Goal: Transaction & Acquisition: Purchase product/service

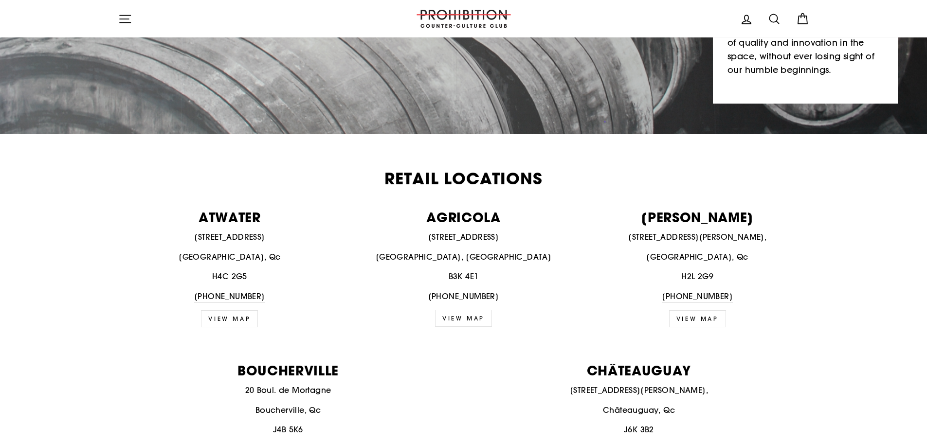
scroll to position [341, 0]
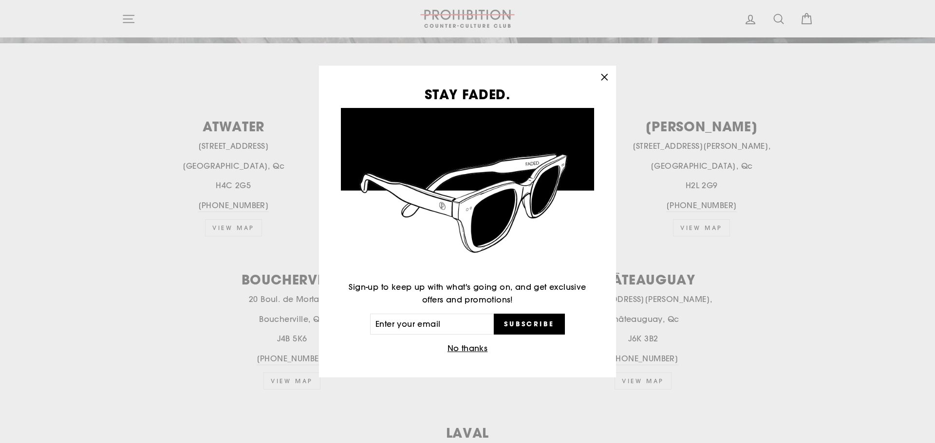
click at [597, 73] on button ""Close (esc)"" at bounding box center [603, 77] width 23 height 23
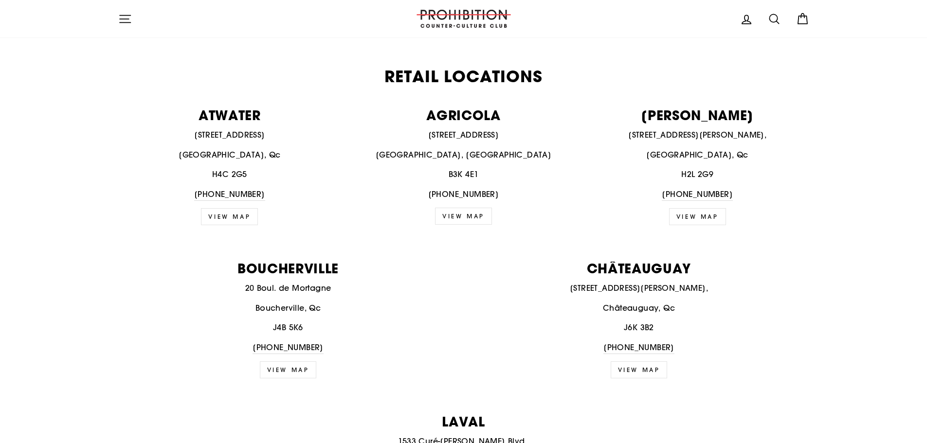
scroll to position [0, 0]
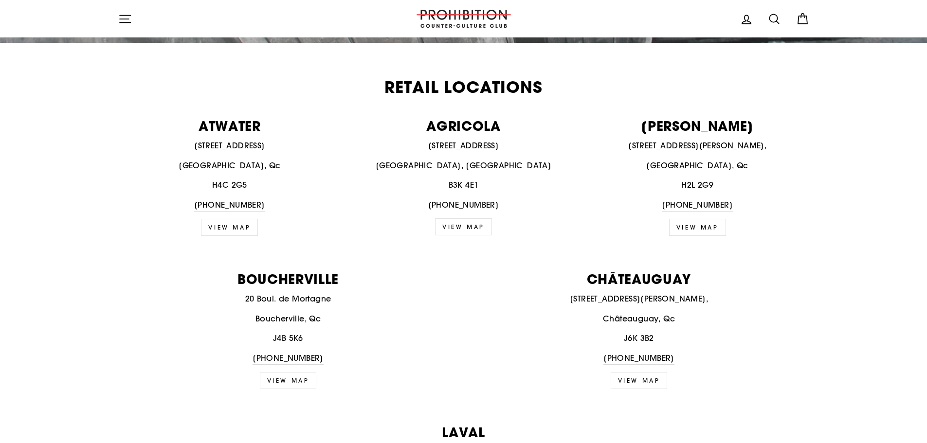
scroll to position [341, 0]
click at [691, 226] on link "view map" at bounding box center [697, 228] width 57 height 17
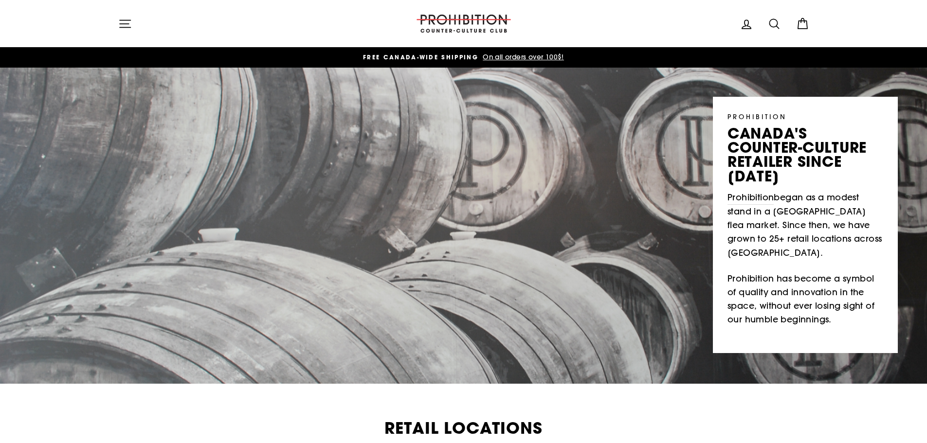
click at [124, 18] on icon "button" at bounding box center [125, 24] width 14 height 14
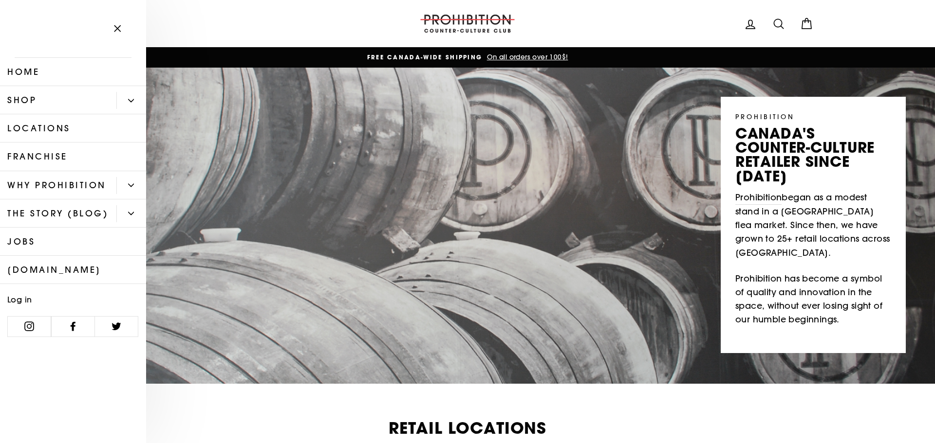
click at [127, 98] on button "Primary" at bounding box center [131, 100] width 30 height 17
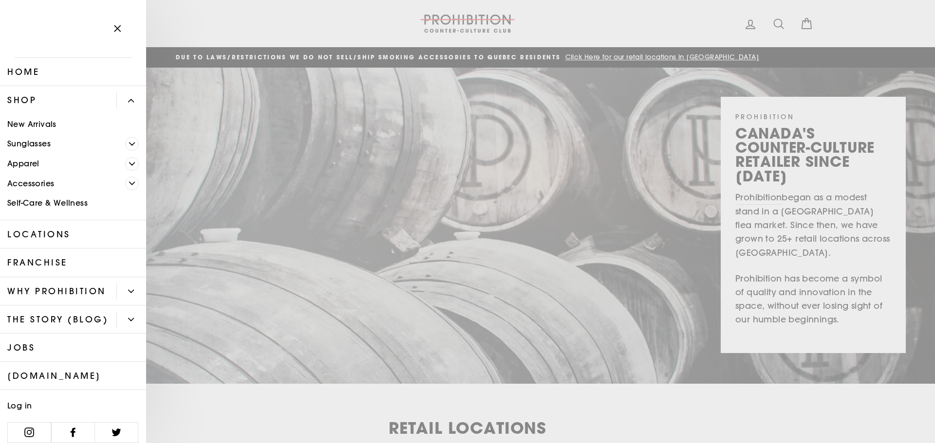
click at [126, 187] on span "Primary" at bounding box center [132, 184] width 14 height 14
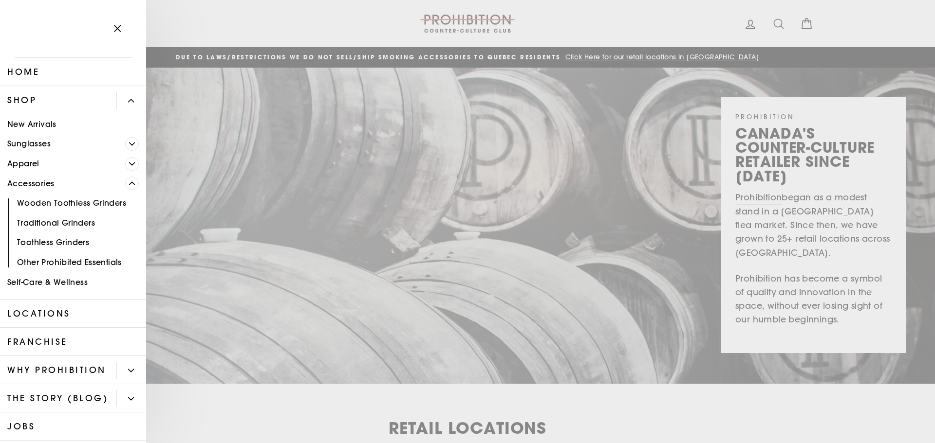
click at [64, 224] on link "Traditional Grinders" at bounding box center [73, 223] width 146 height 20
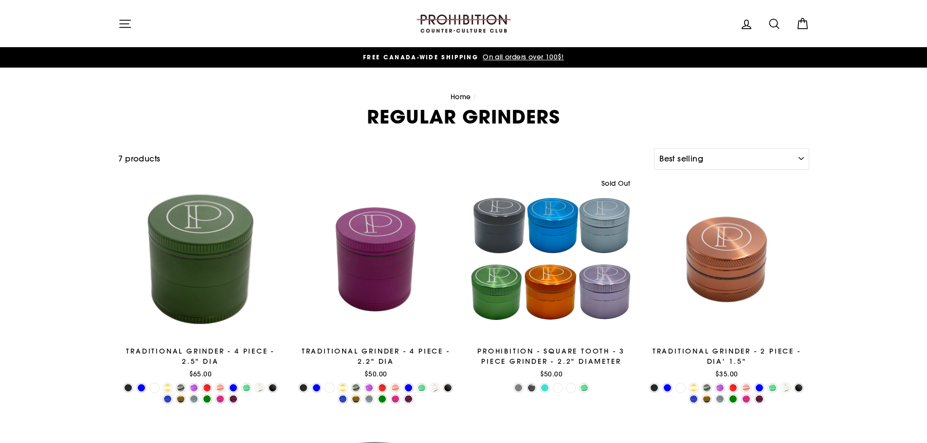
select select "best-selling"
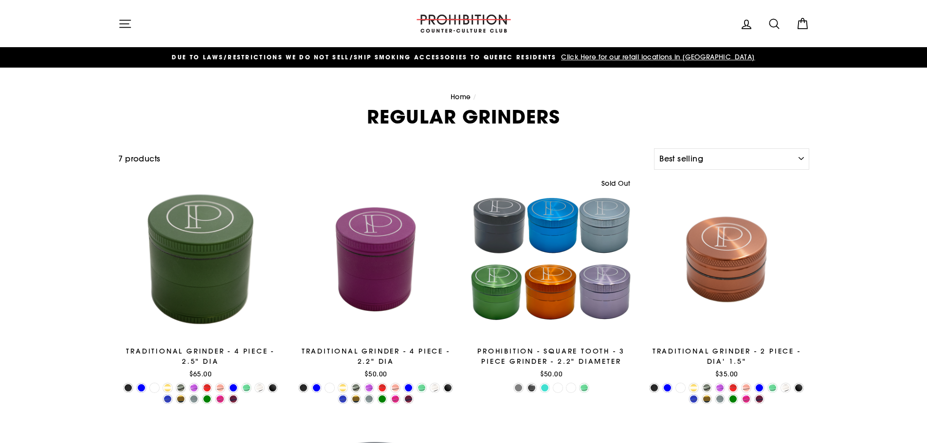
click at [128, 24] on icon "button" at bounding box center [125, 24] width 14 height 14
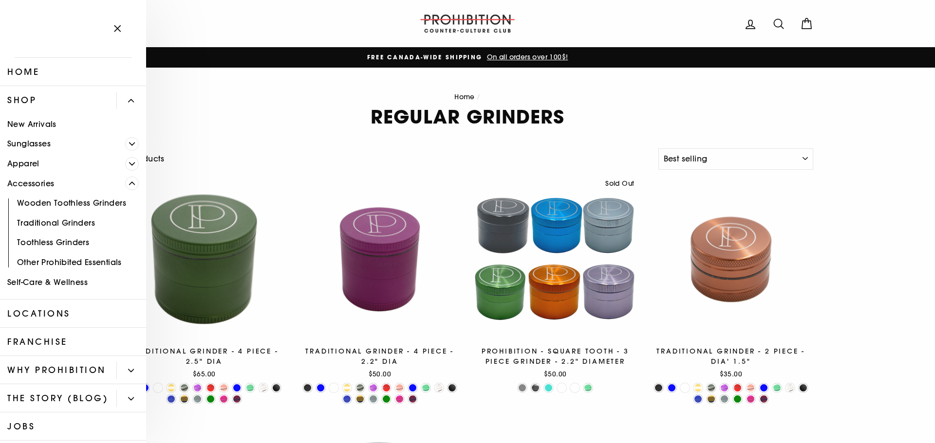
click at [126, 176] on button "Primary" at bounding box center [135, 184] width 21 height 20
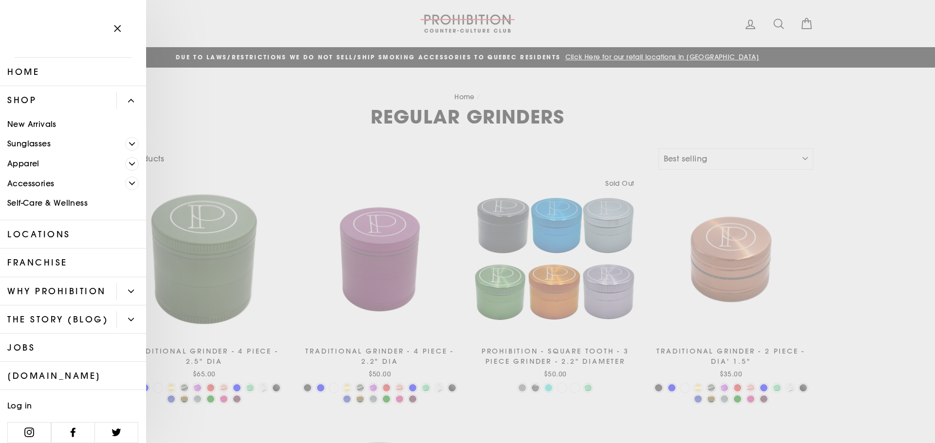
click at [125, 182] on span "Primary" at bounding box center [132, 184] width 14 height 14
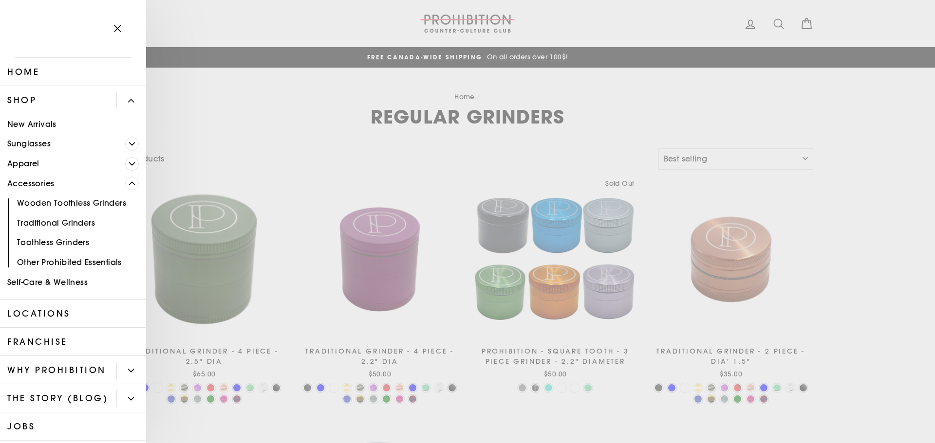
click at [63, 261] on link "Other Prohibited Essentials" at bounding box center [73, 263] width 146 height 20
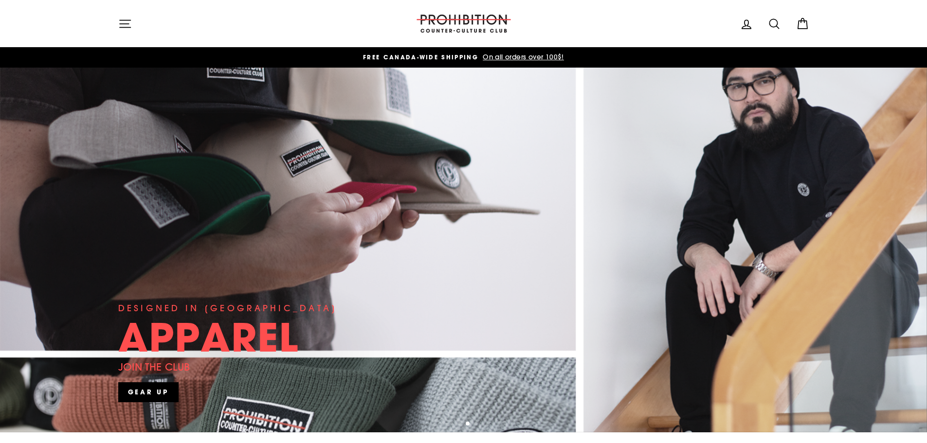
click at [122, 26] on icon "button" at bounding box center [125, 24] width 14 height 14
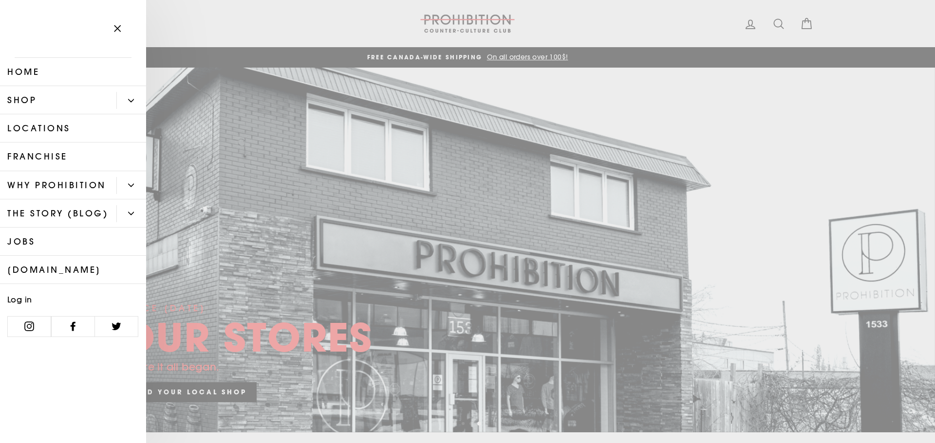
click at [69, 70] on link "Home" at bounding box center [73, 72] width 146 height 28
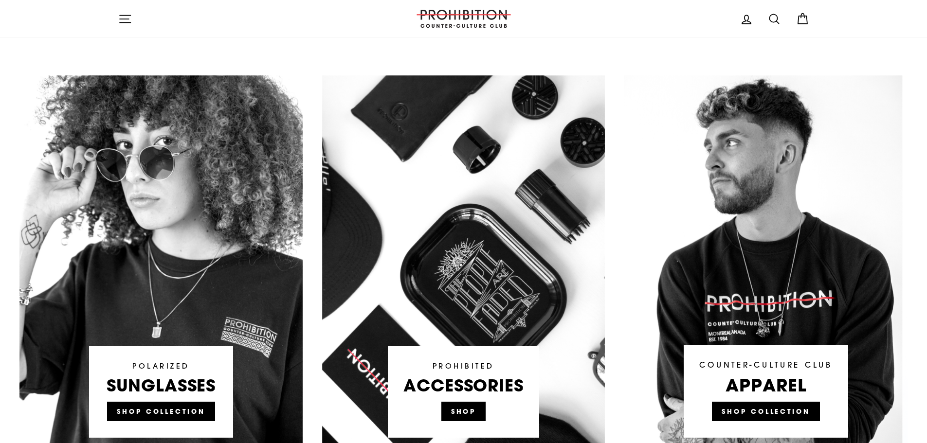
scroll to position [292, 0]
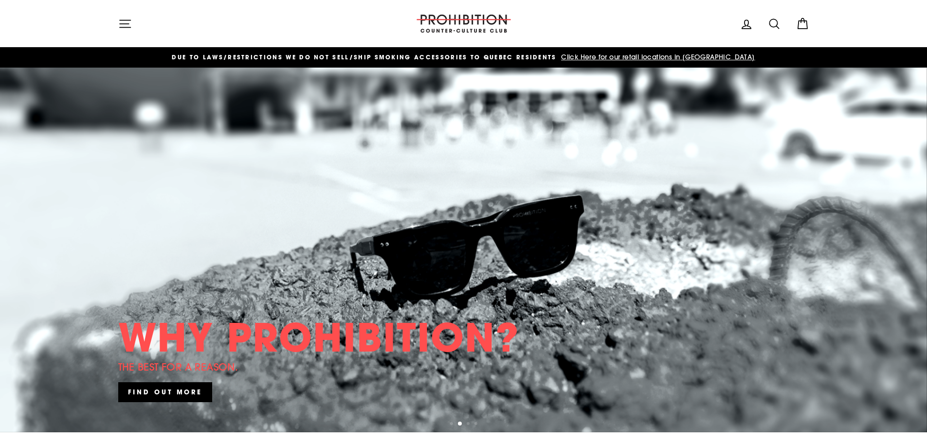
click at [839, 11] on header "Site navigation PROHIBITION COUNTER-CULTURE CLUB Log in Search Cart Search" at bounding box center [463, 23] width 927 height 47
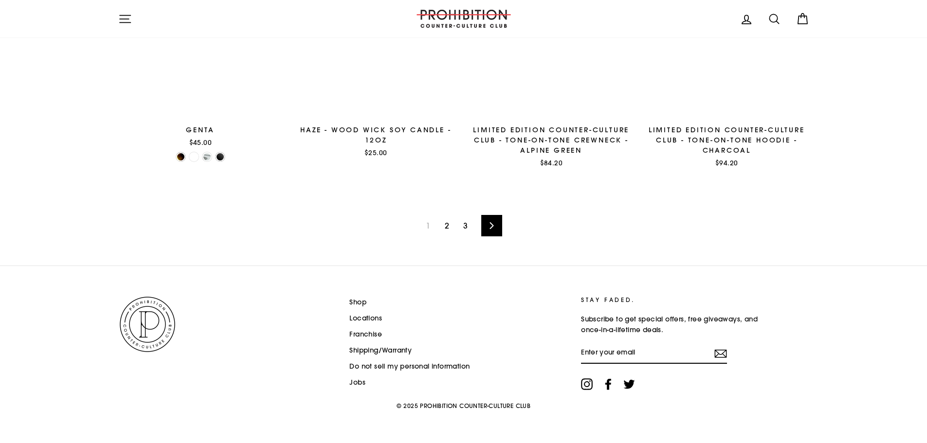
scroll to position [1467, 0]
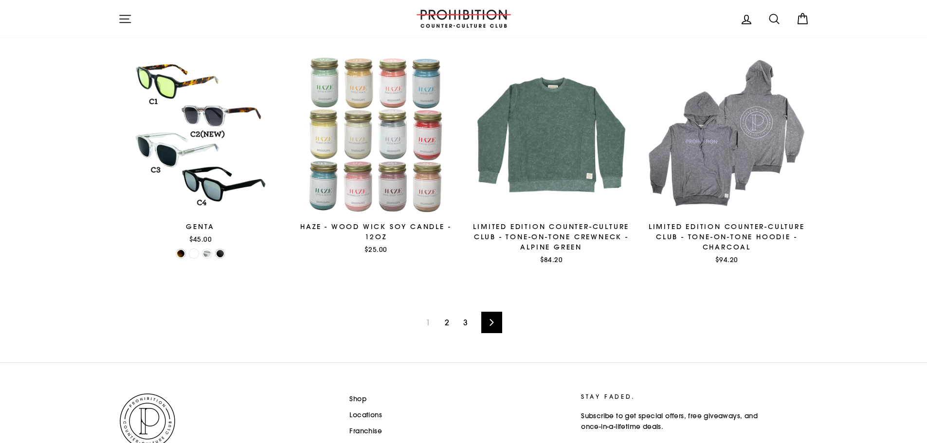
click at [486, 319] on link "Next" at bounding box center [491, 322] width 21 height 21
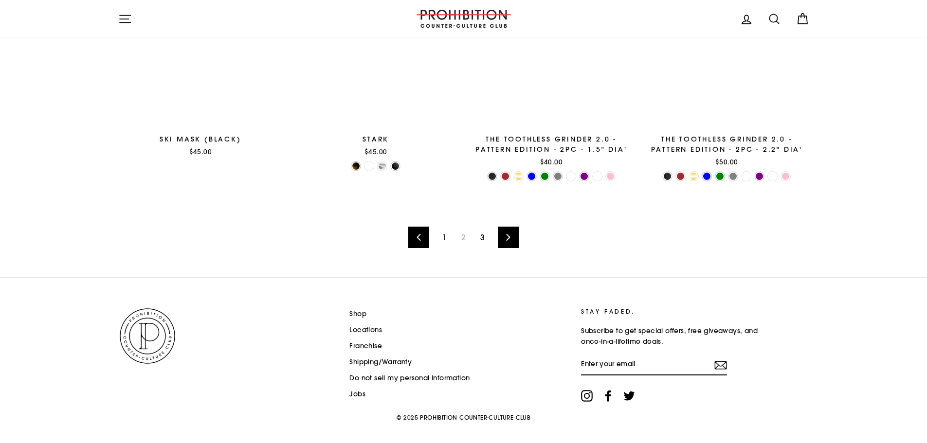
scroll to position [1558, 0]
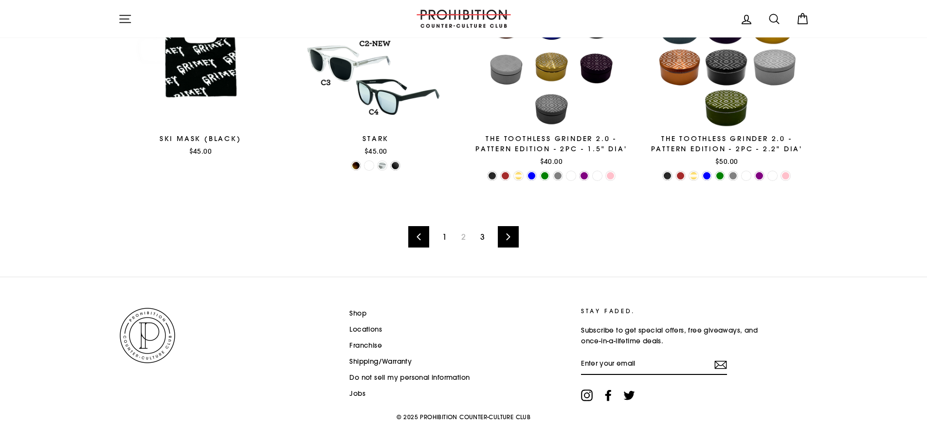
click at [512, 231] on link "Next" at bounding box center [508, 236] width 21 height 21
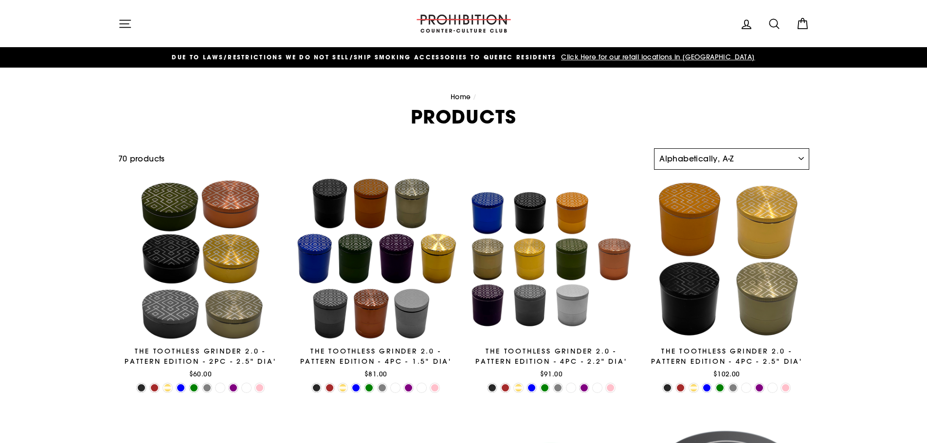
click at [764, 159] on select "Sort Featured Best selling Alphabetically, A-Z Alphabetically, Z-A Price, low t…" at bounding box center [731, 158] width 155 height 21
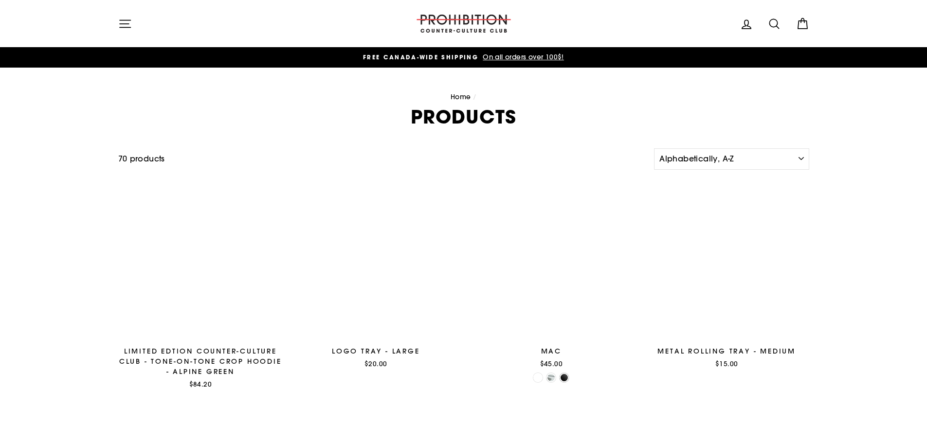
scroll to position [1558, 0]
